Goal: Task Accomplishment & Management: Manage account settings

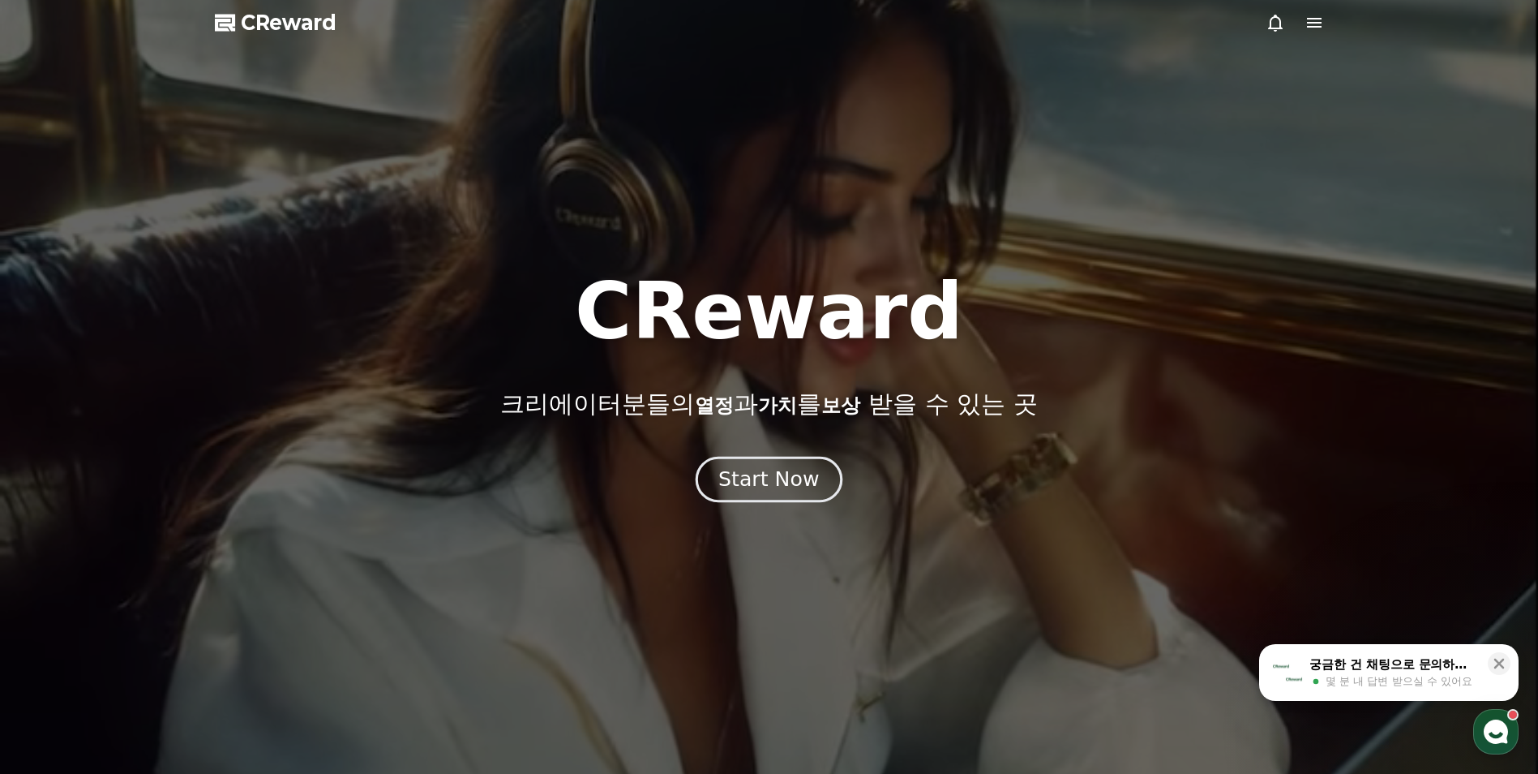
click at [729, 474] on div "Start Now" at bounding box center [768, 479] width 101 height 28
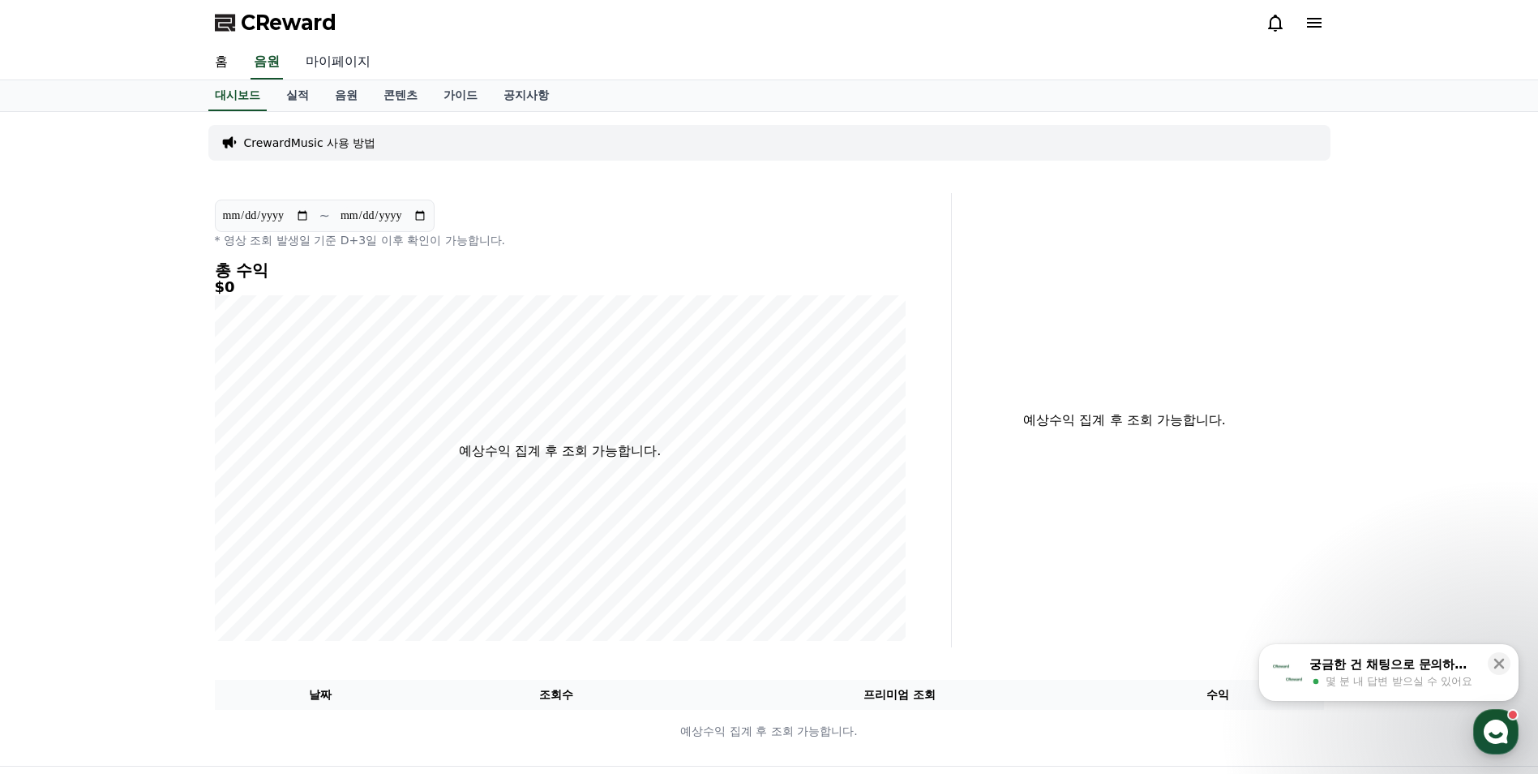
click at [335, 63] on link "마이페이지" at bounding box center [338, 62] width 91 height 34
select select "**********"
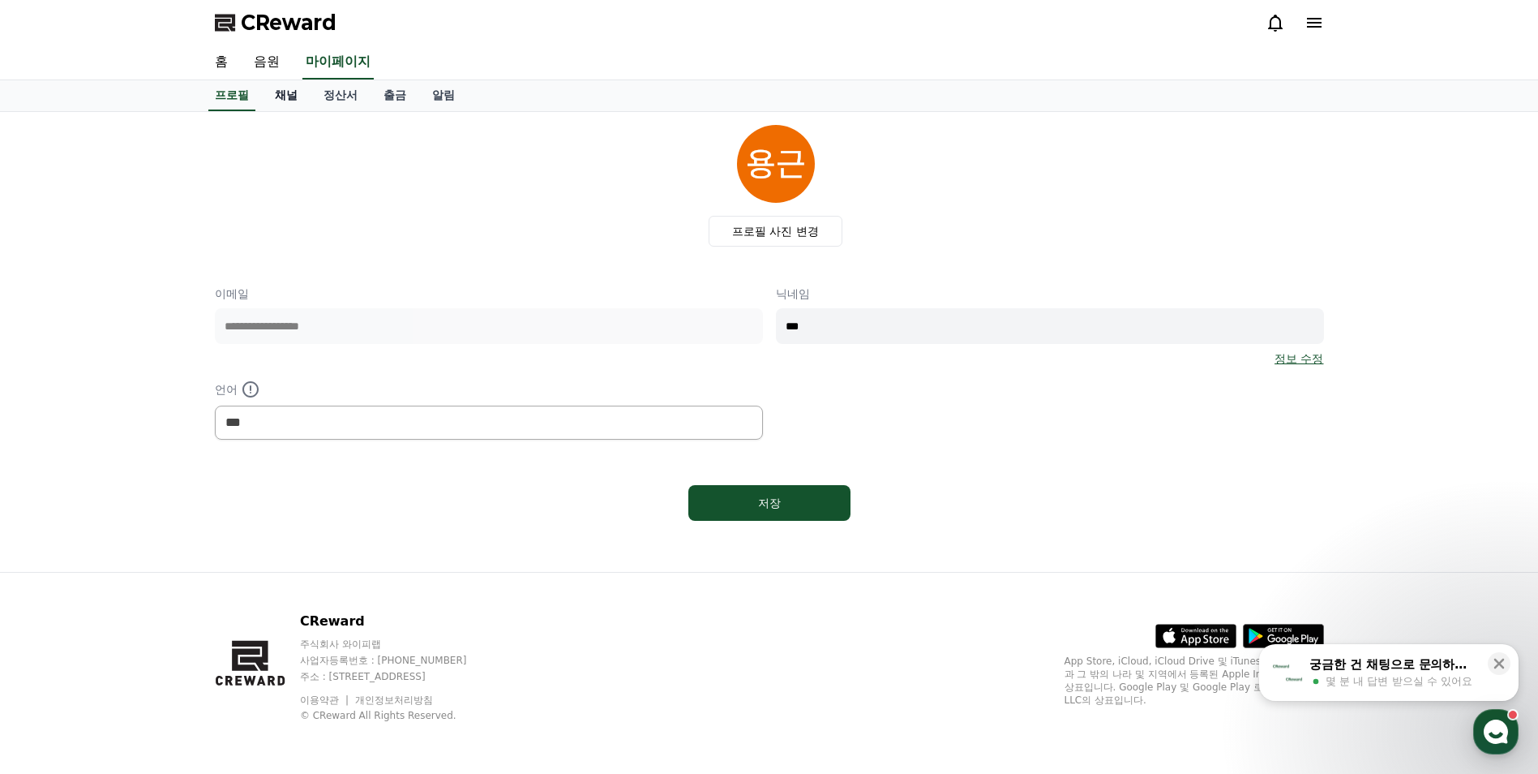
click at [289, 93] on link "채널" at bounding box center [286, 95] width 49 height 31
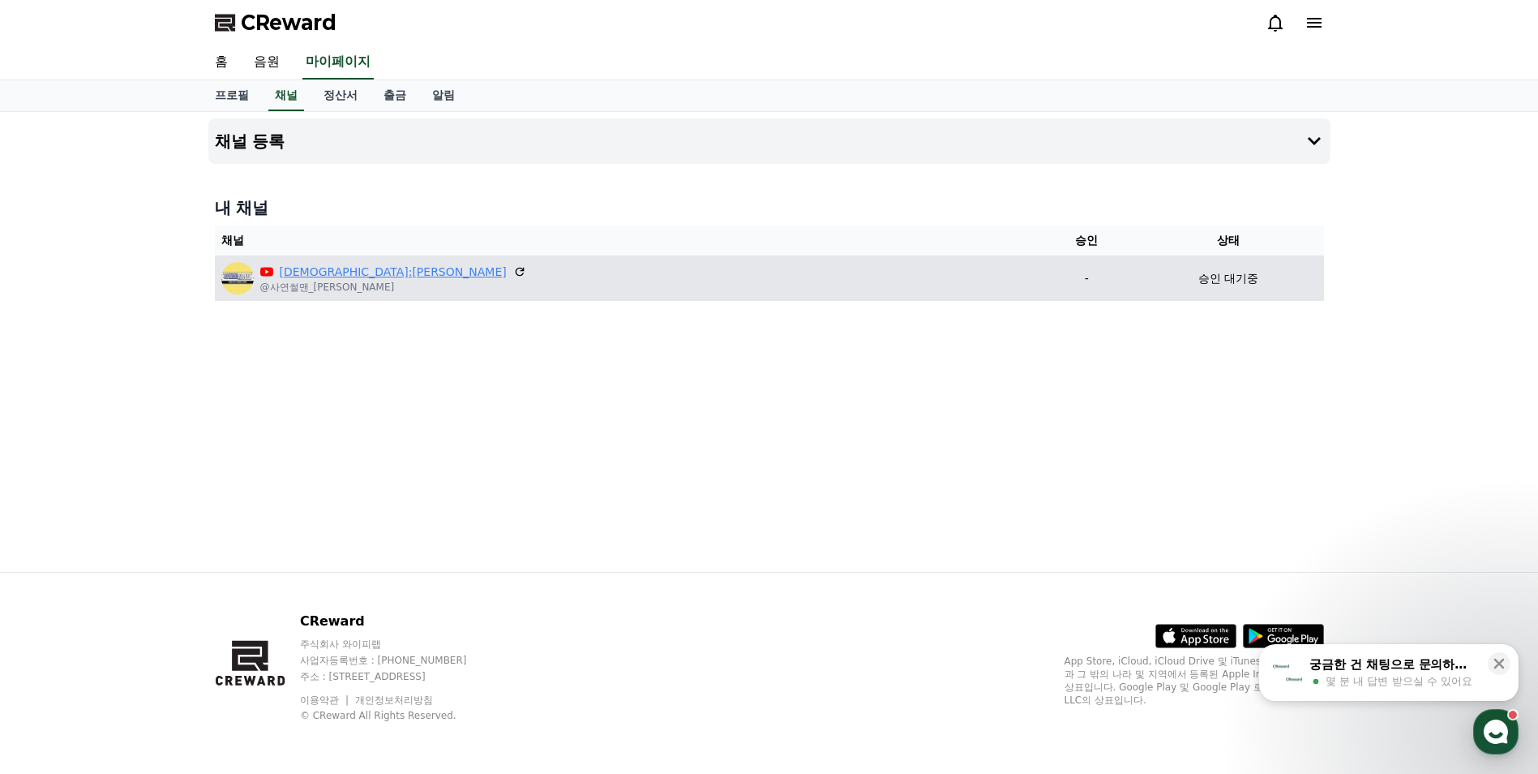
click at [334, 276] on link "[DEMOGRAPHIC_DATA]:[PERSON_NAME]" at bounding box center [393, 272] width 227 height 17
click at [512, 271] on icon at bounding box center [519, 271] width 15 height 15
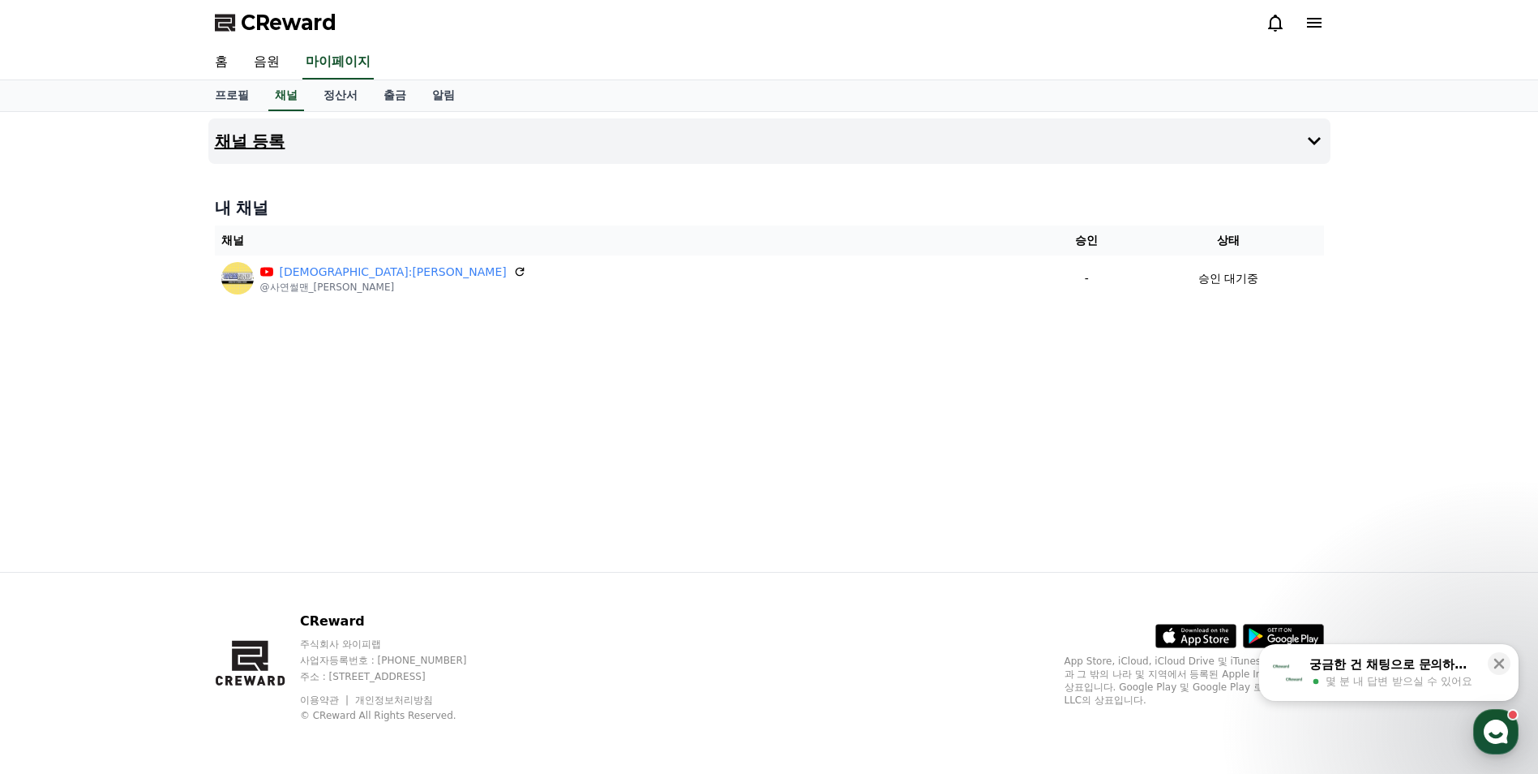
click at [259, 148] on h4 "채널 등록" at bounding box center [250, 141] width 71 height 18
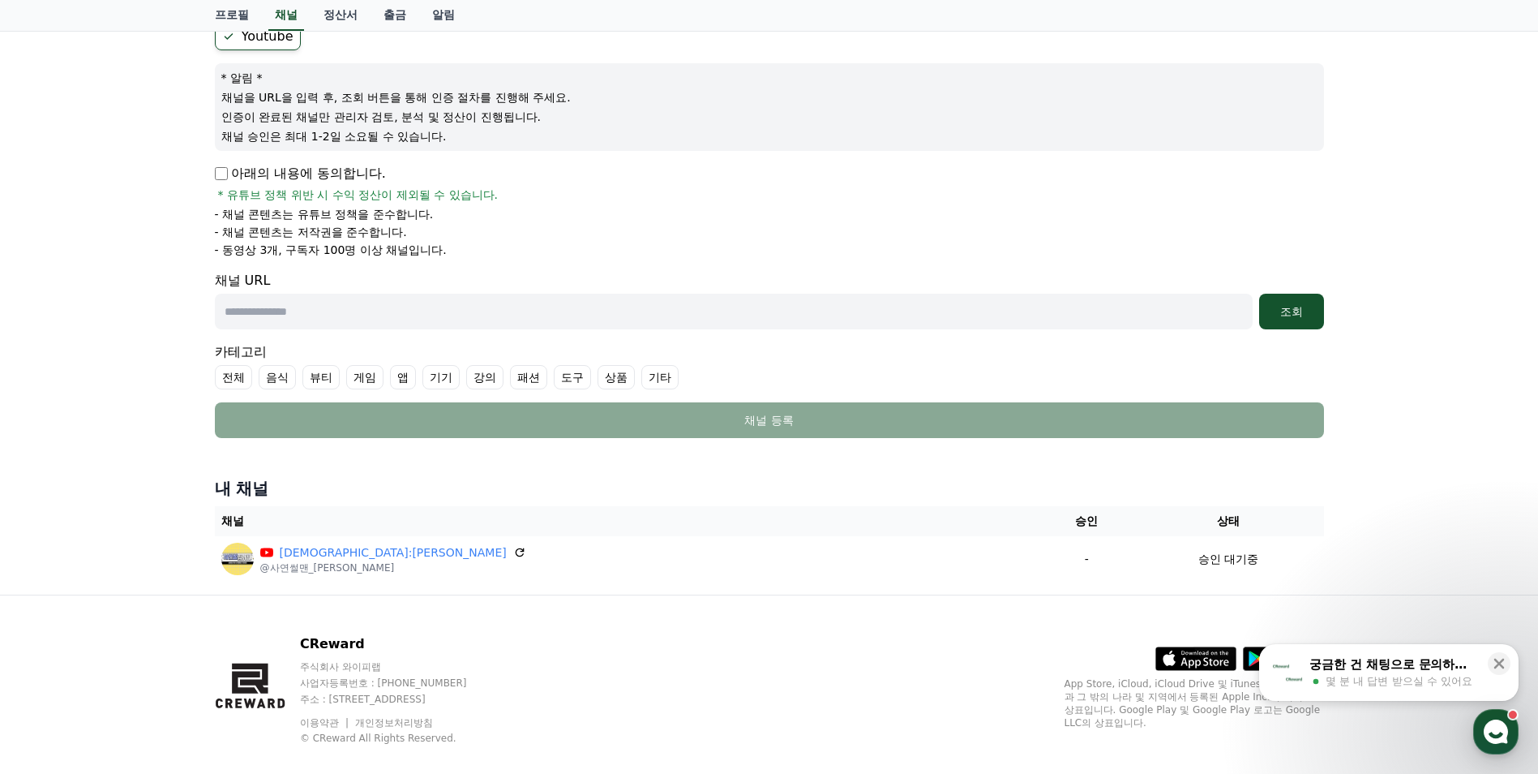
scroll to position [162, 0]
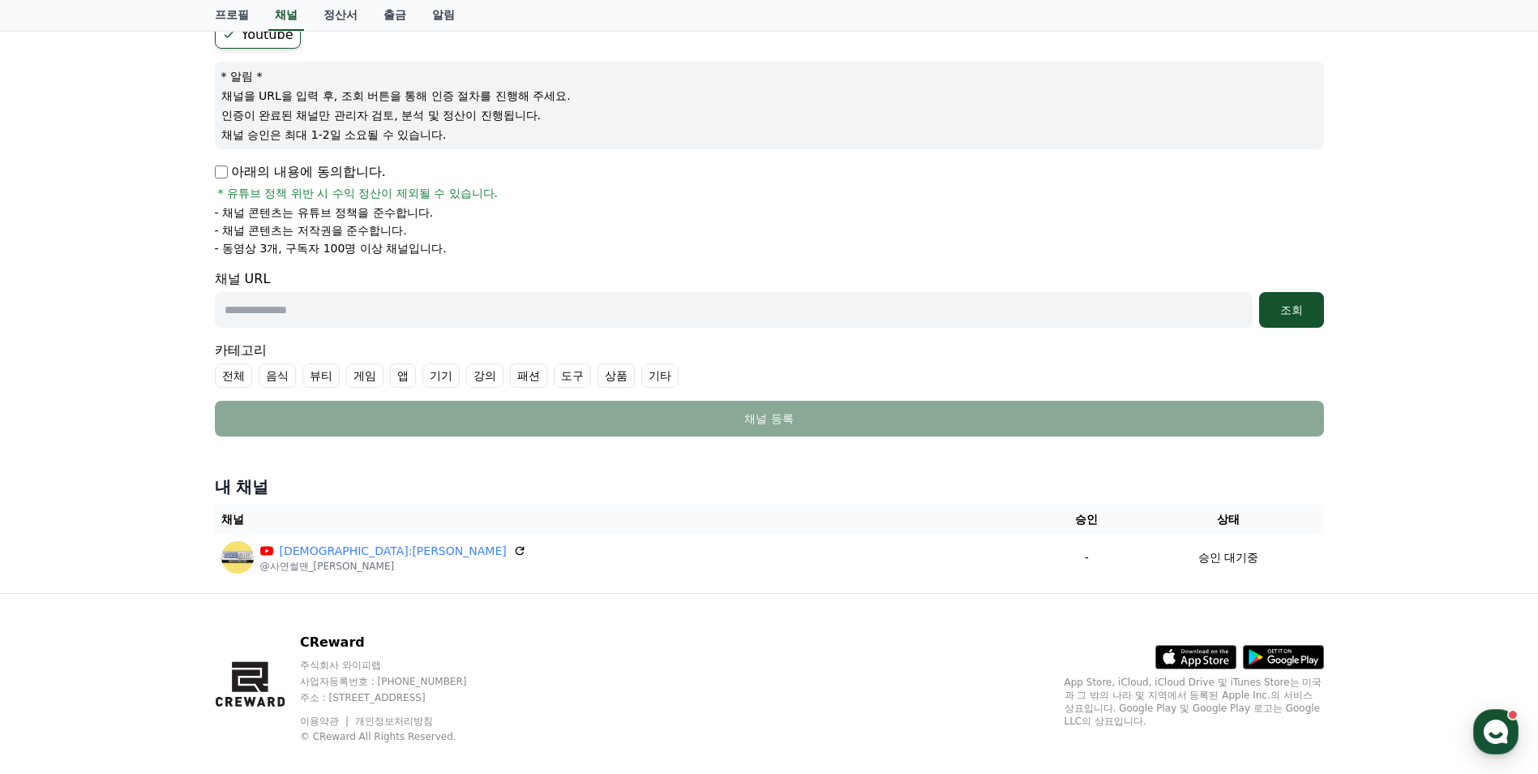
click at [241, 322] on input "text" at bounding box center [734, 310] width 1038 height 36
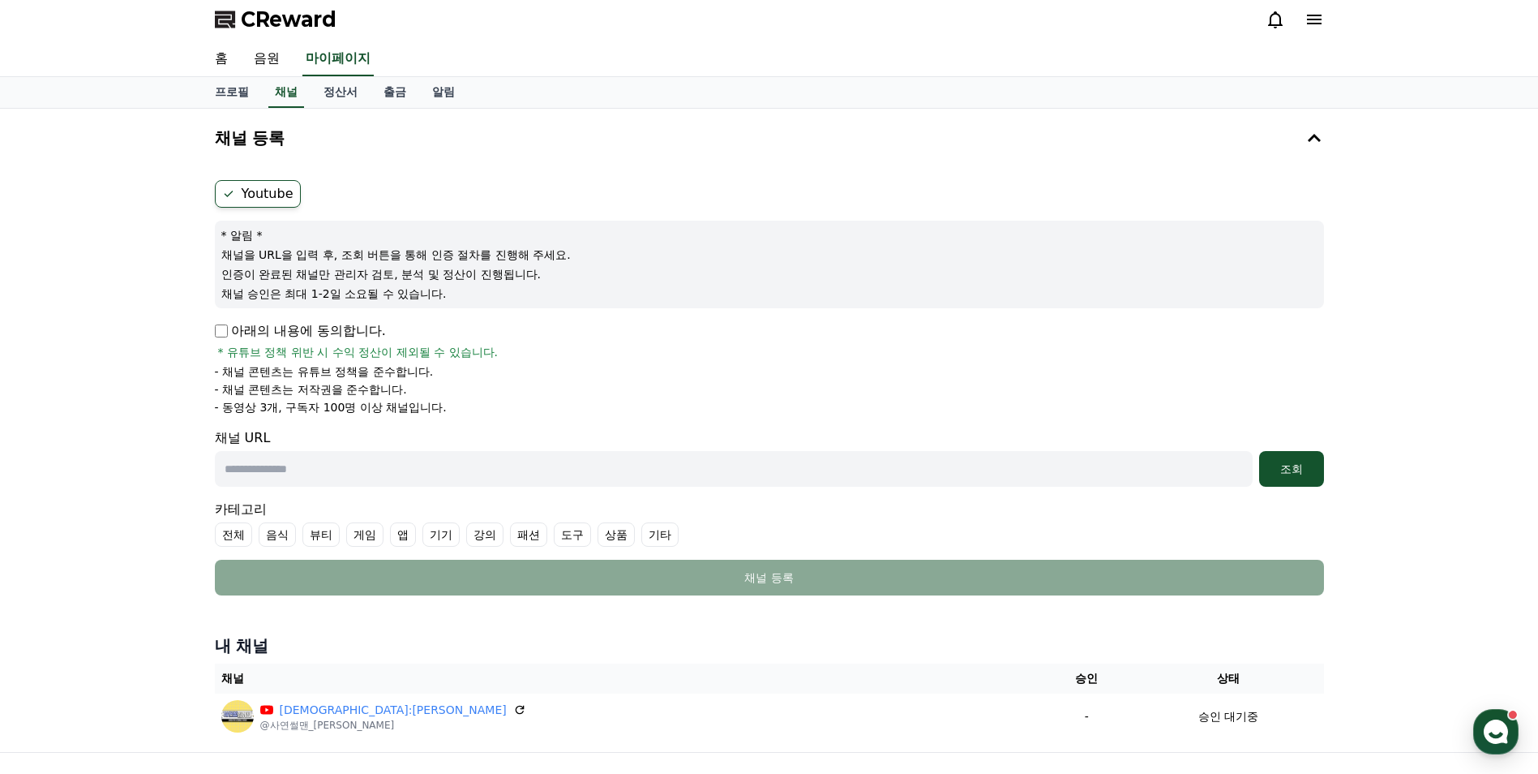
scroll to position [0, 0]
